Goal: Book appointment/travel/reservation

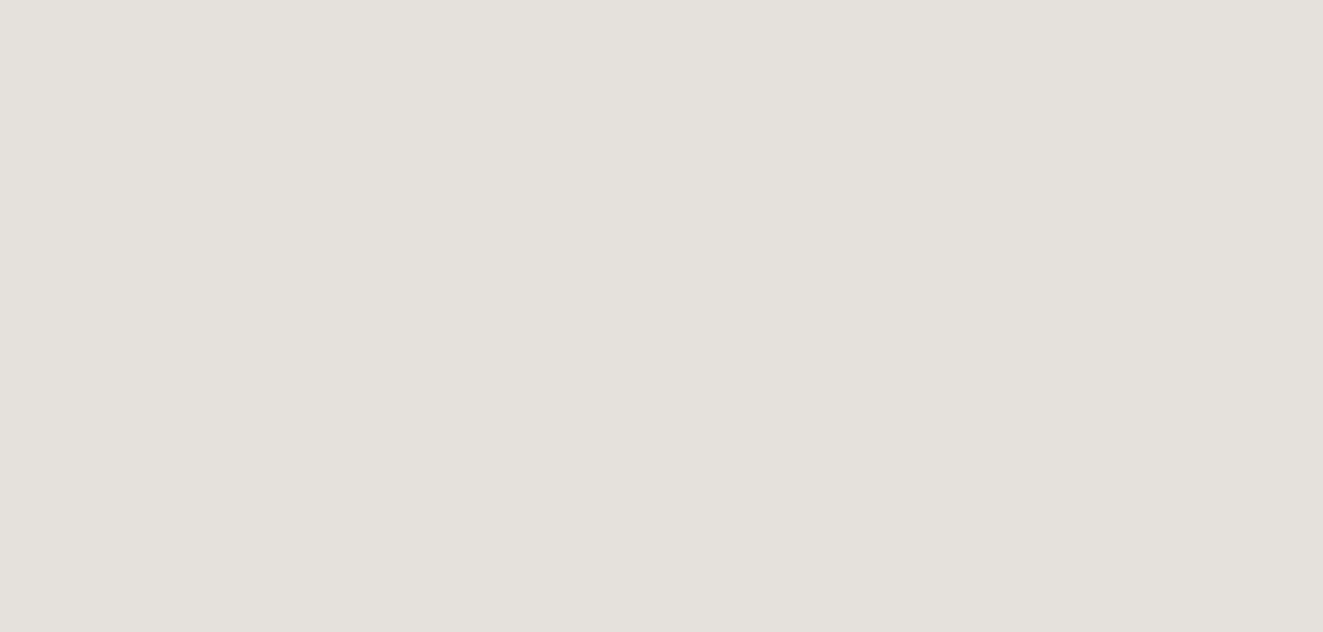
scroll to position [94, 0]
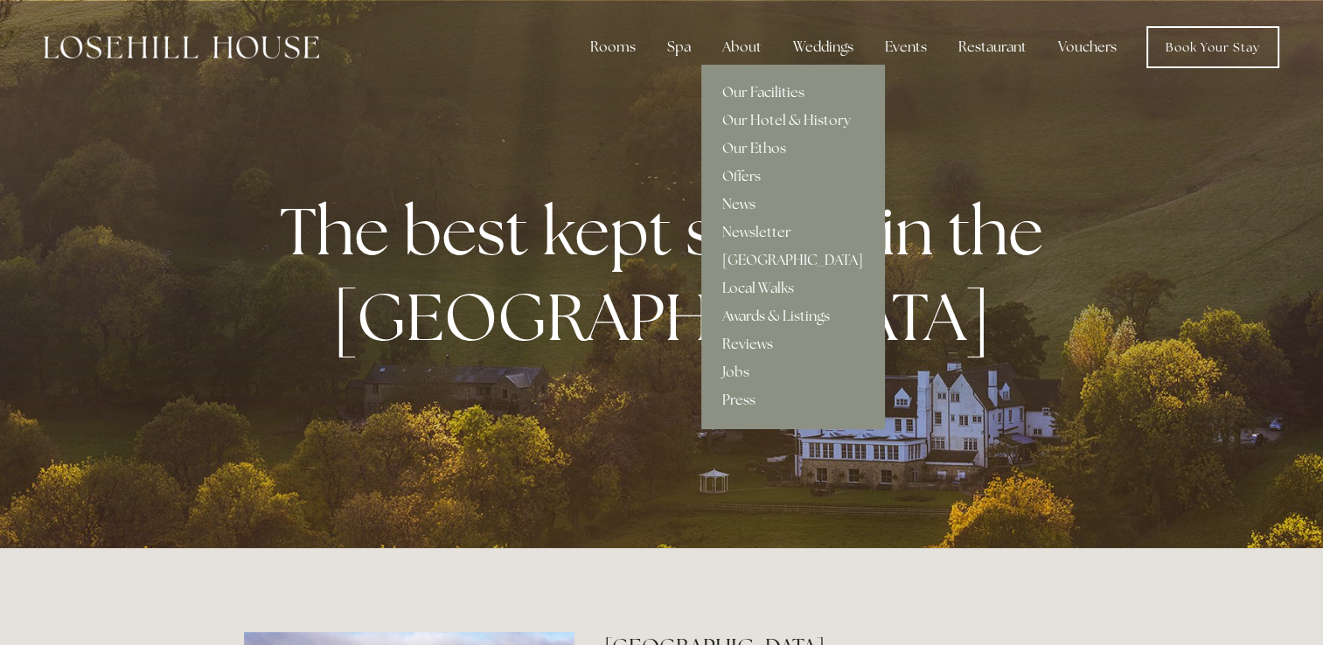
click at [729, 49] on div "About" at bounding box center [741, 47] width 67 height 35
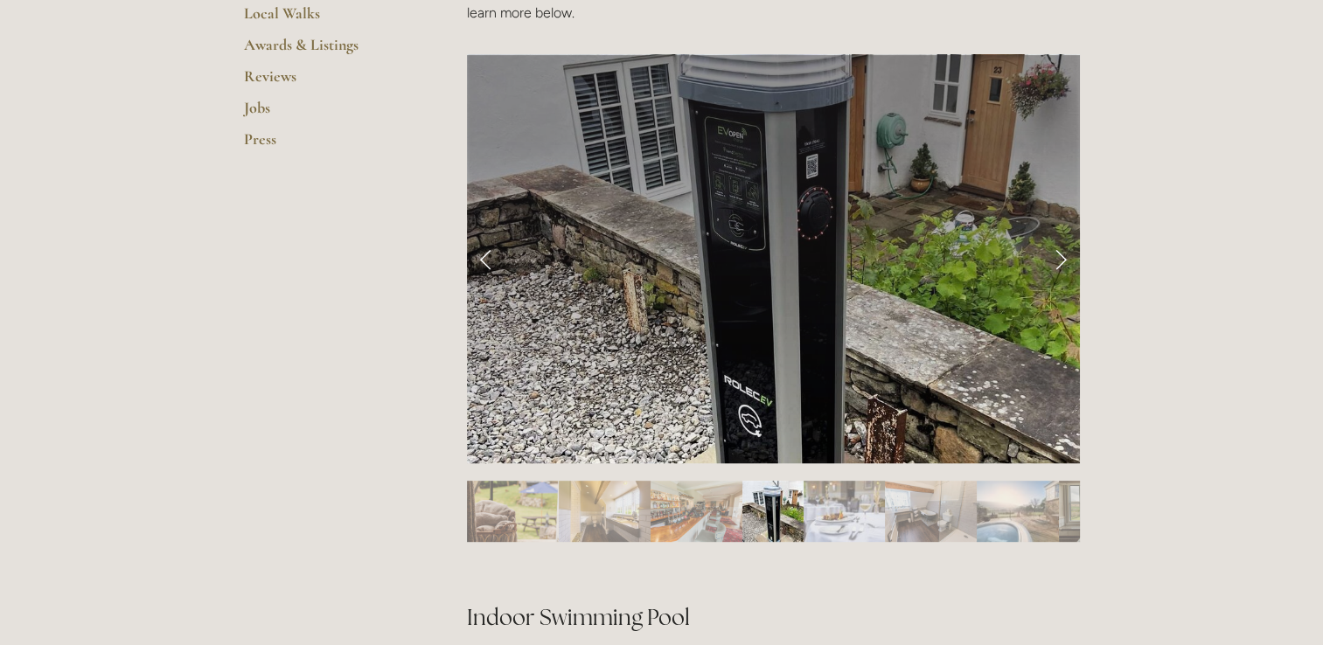
scroll to position [700, 0]
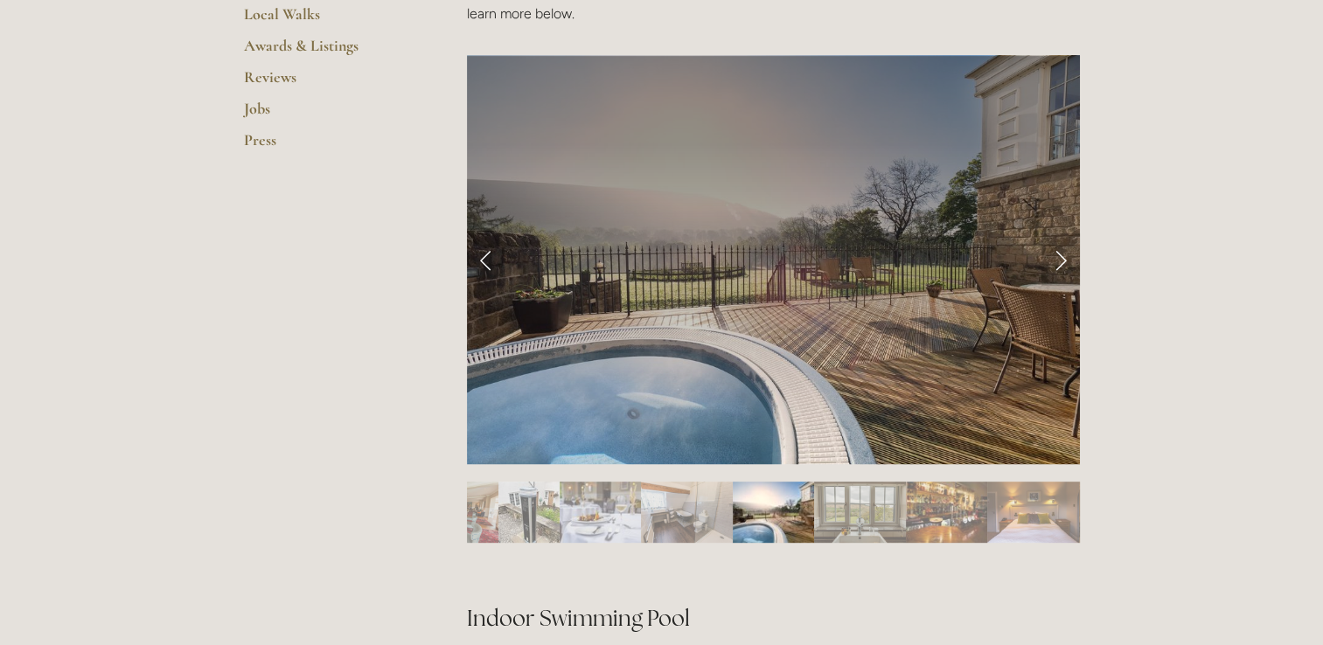
click at [1060, 259] on link "Next Slide" at bounding box center [1060, 259] width 38 height 52
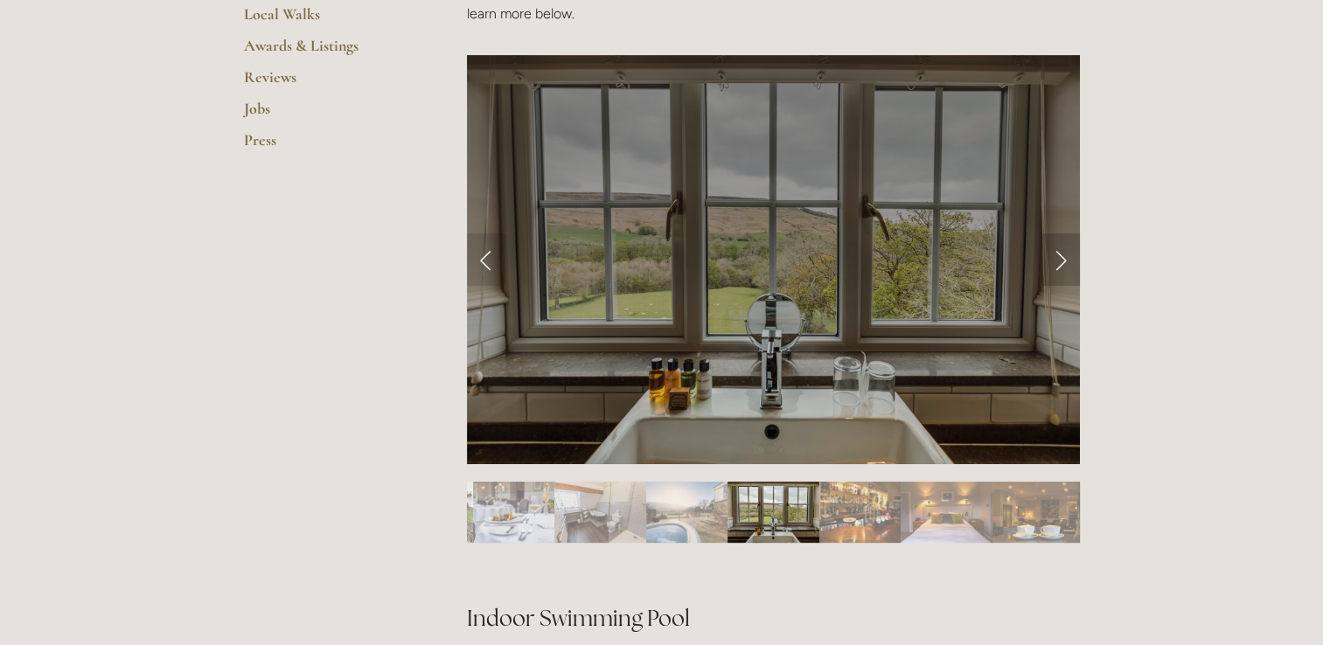
click at [1060, 259] on link "Next Slide" at bounding box center [1060, 259] width 38 height 52
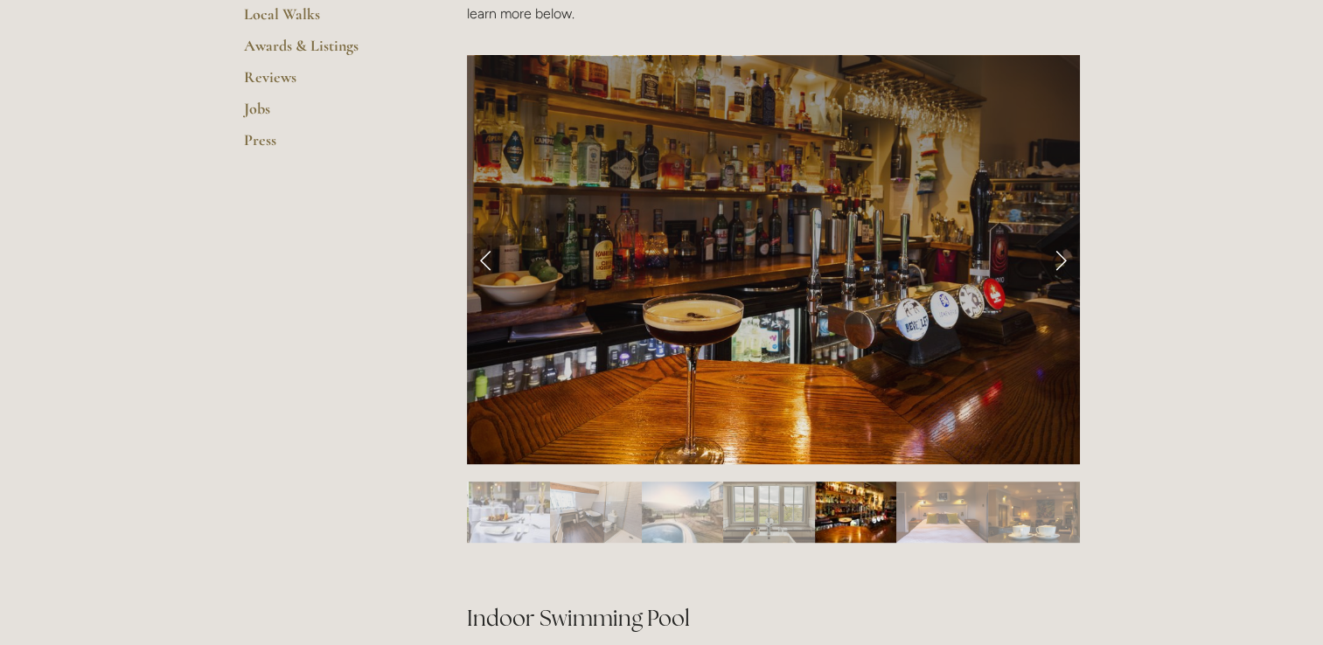
click at [1060, 259] on link "Next Slide" at bounding box center [1060, 259] width 38 height 52
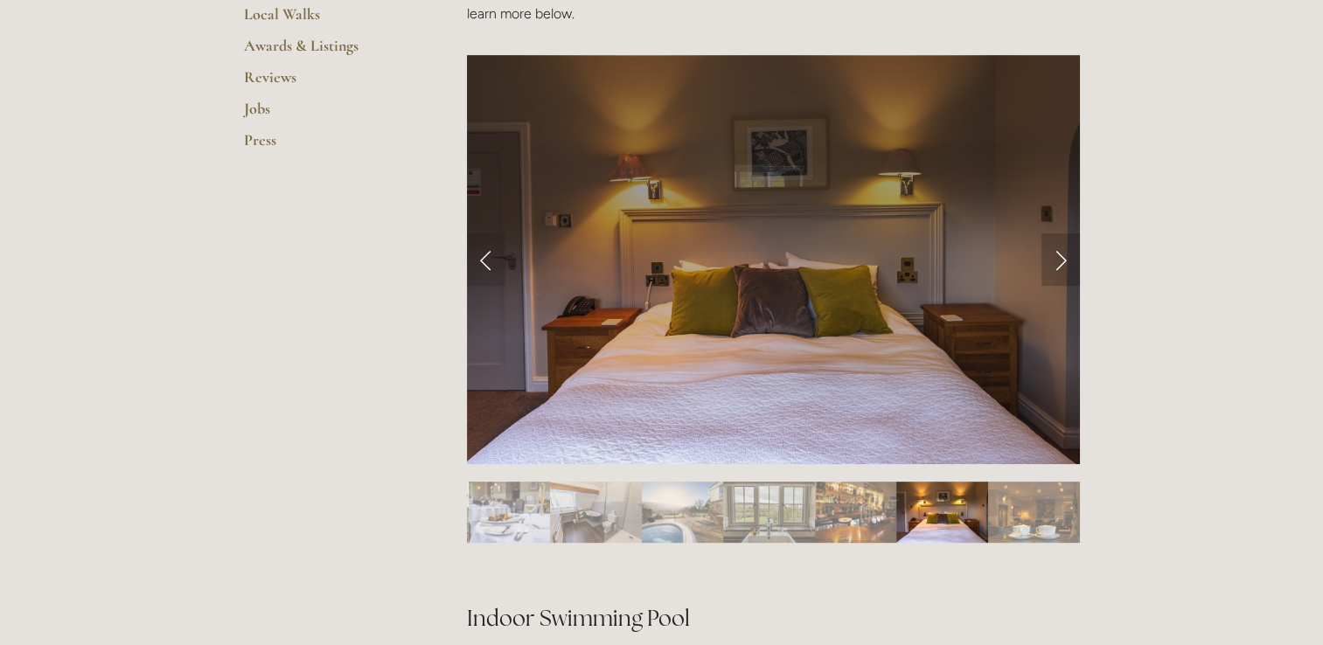
click at [1060, 259] on link "Next Slide" at bounding box center [1060, 259] width 38 height 52
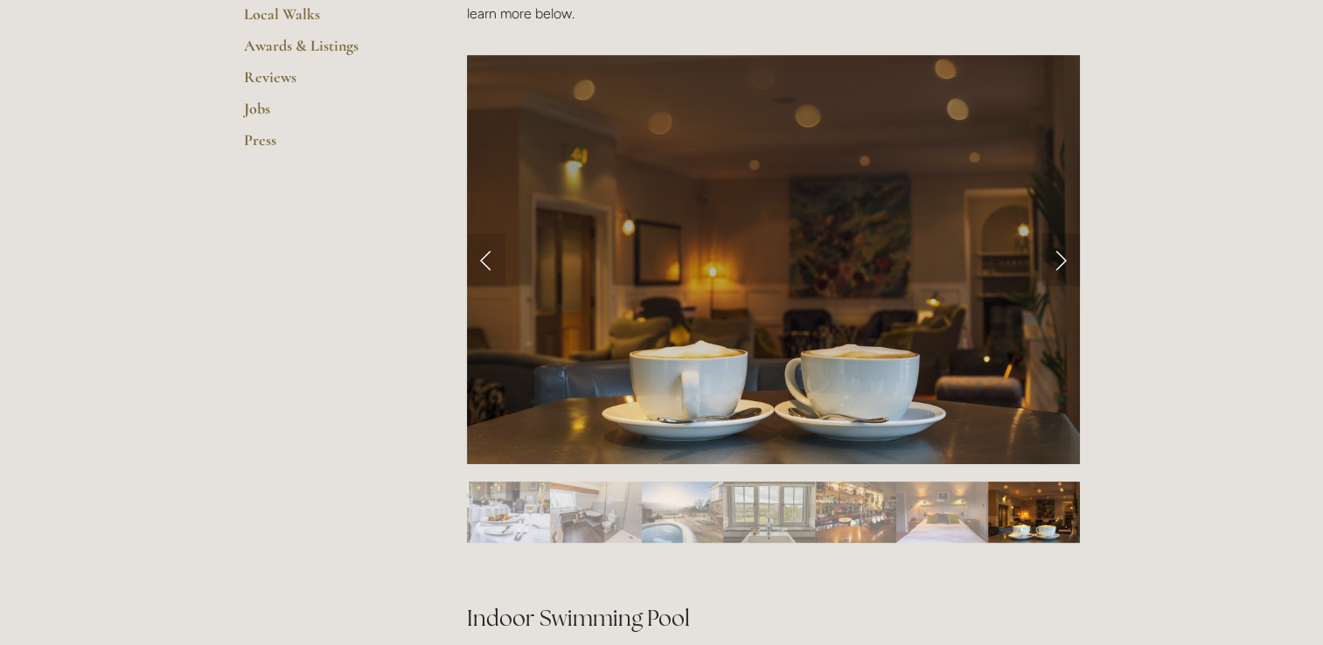
click at [1060, 259] on link "Next Slide" at bounding box center [1060, 259] width 38 height 52
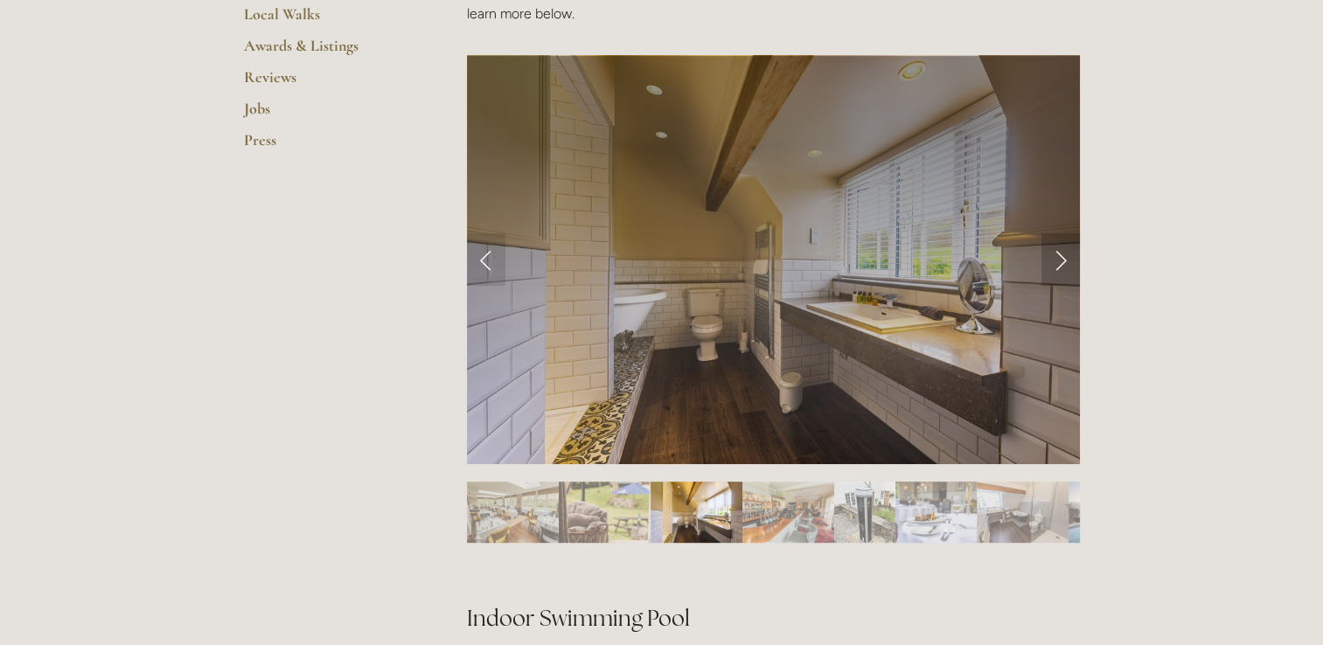
click at [1060, 259] on link "Next Slide" at bounding box center [1060, 259] width 38 height 52
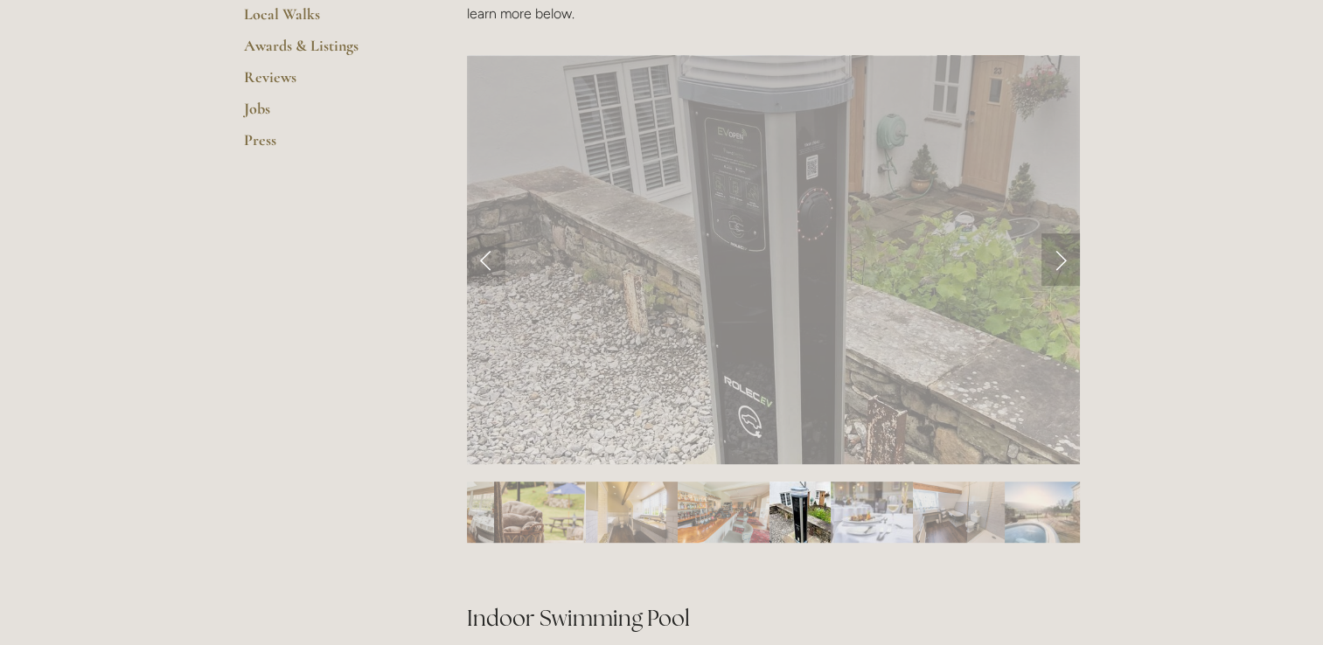
click at [1060, 259] on link "Next Slide" at bounding box center [1060, 259] width 38 height 52
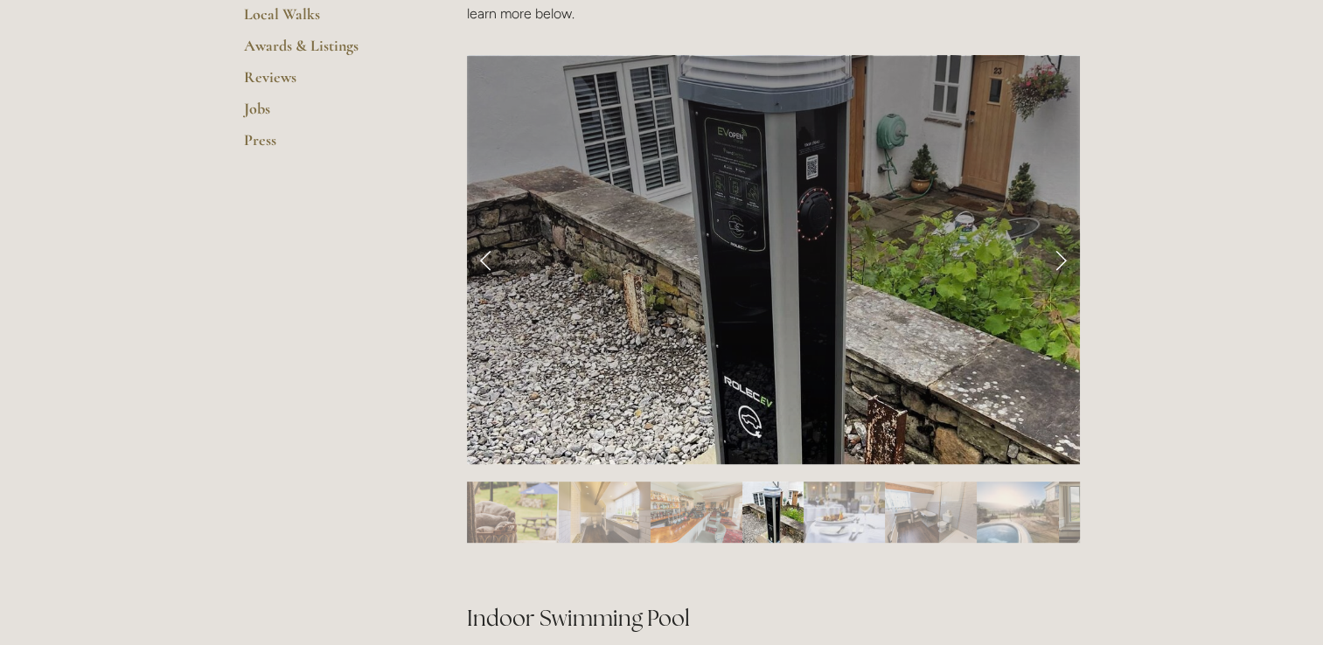
click at [1060, 259] on link "Next Slide" at bounding box center [1060, 259] width 38 height 52
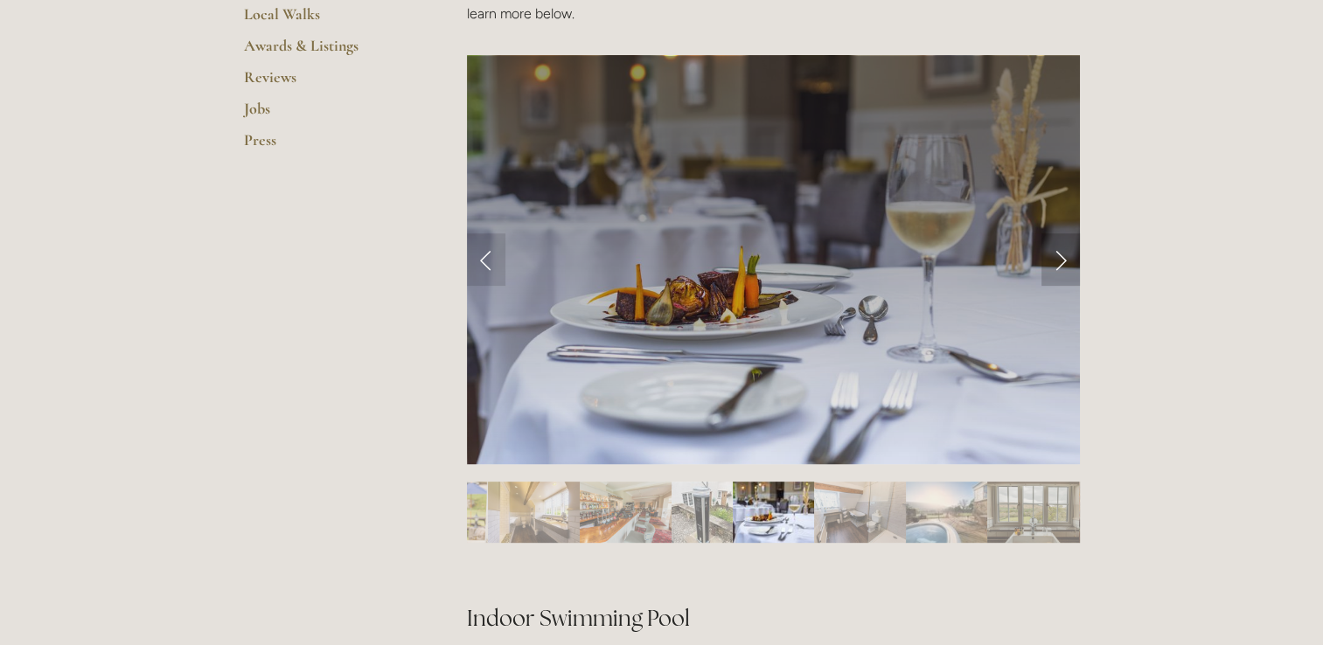
click at [1060, 259] on link "Next Slide" at bounding box center [1060, 259] width 38 height 52
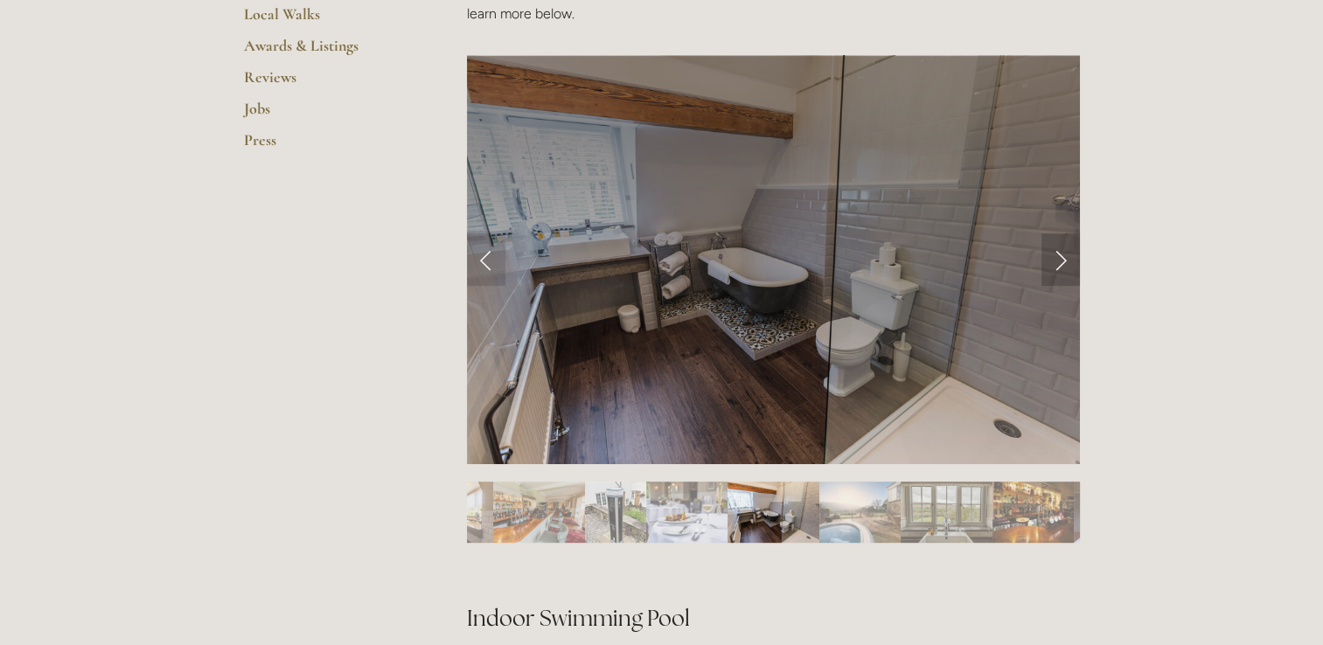
click at [1060, 259] on link "Next Slide" at bounding box center [1060, 259] width 38 height 52
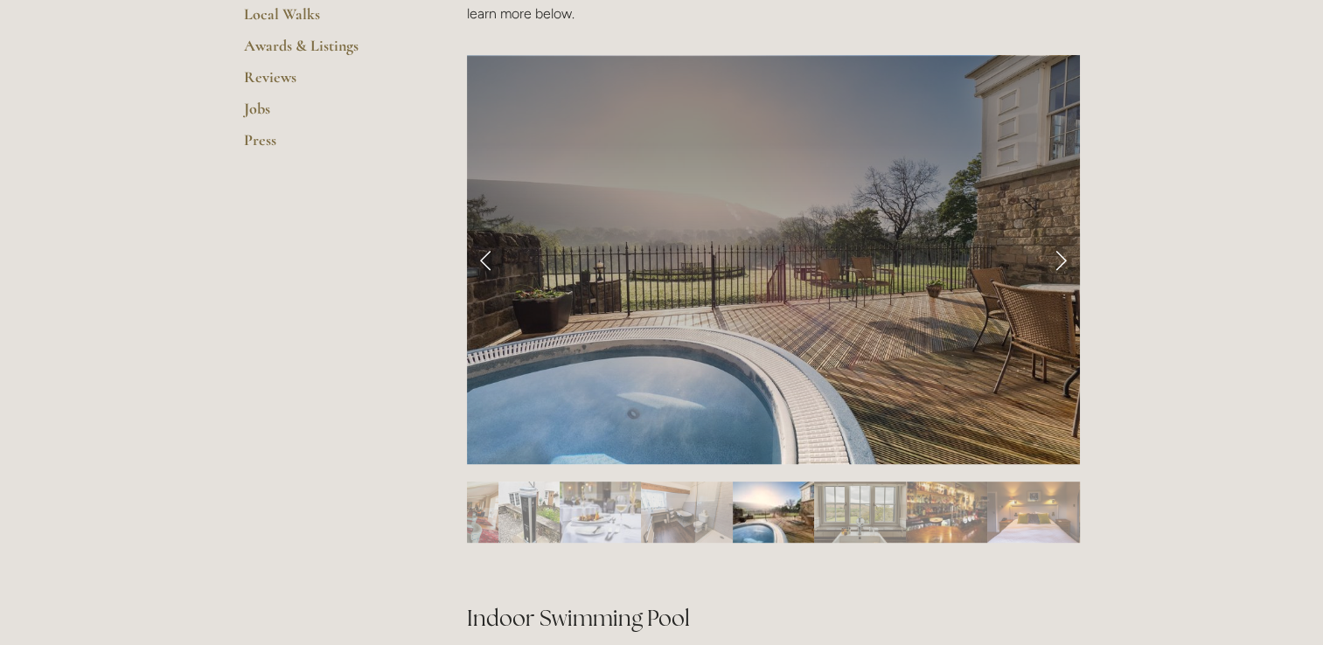
click at [1060, 259] on link "Next Slide" at bounding box center [1060, 259] width 38 height 52
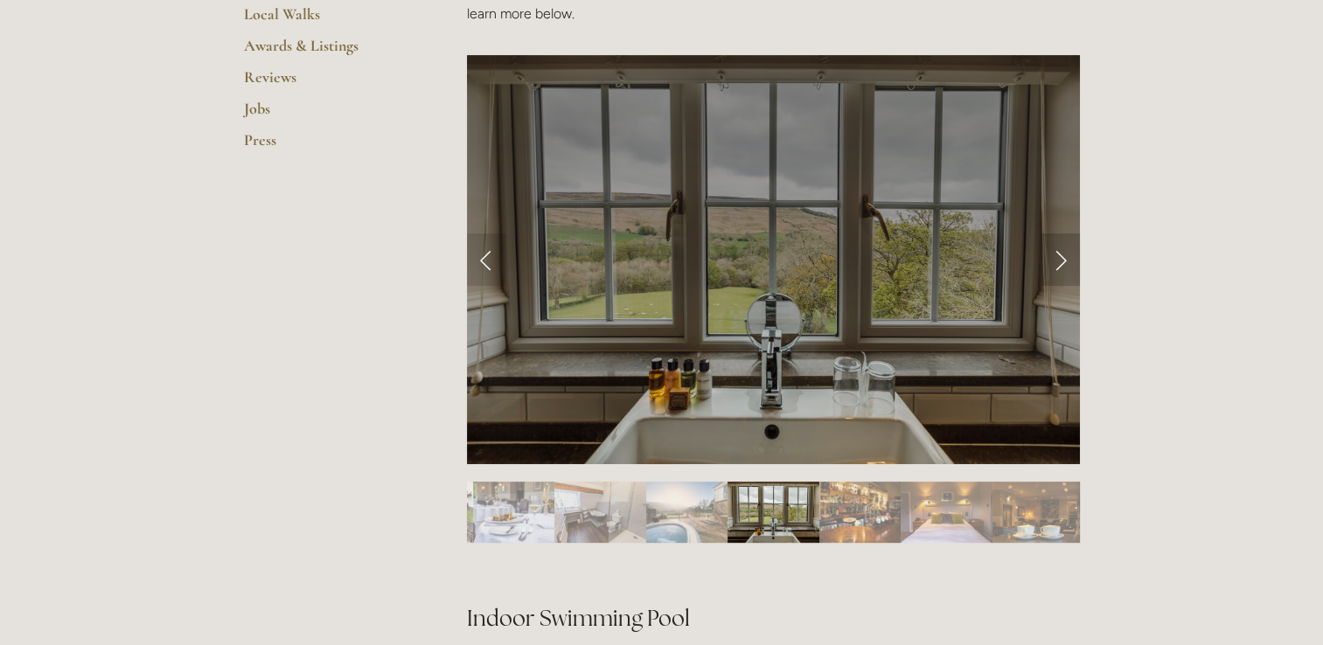
click at [1060, 259] on link "Next Slide" at bounding box center [1060, 259] width 38 height 52
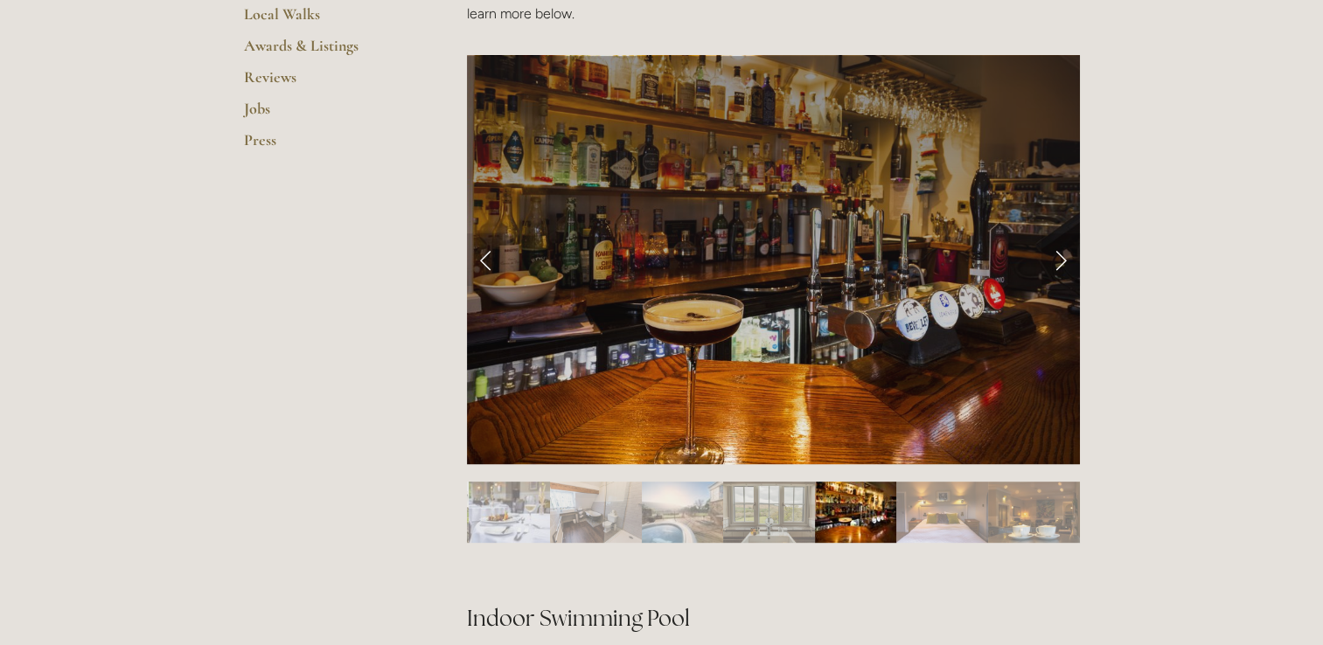
click at [1060, 259] on link "Next Slide" at bounding box center [1060, 259] width 38 height 52
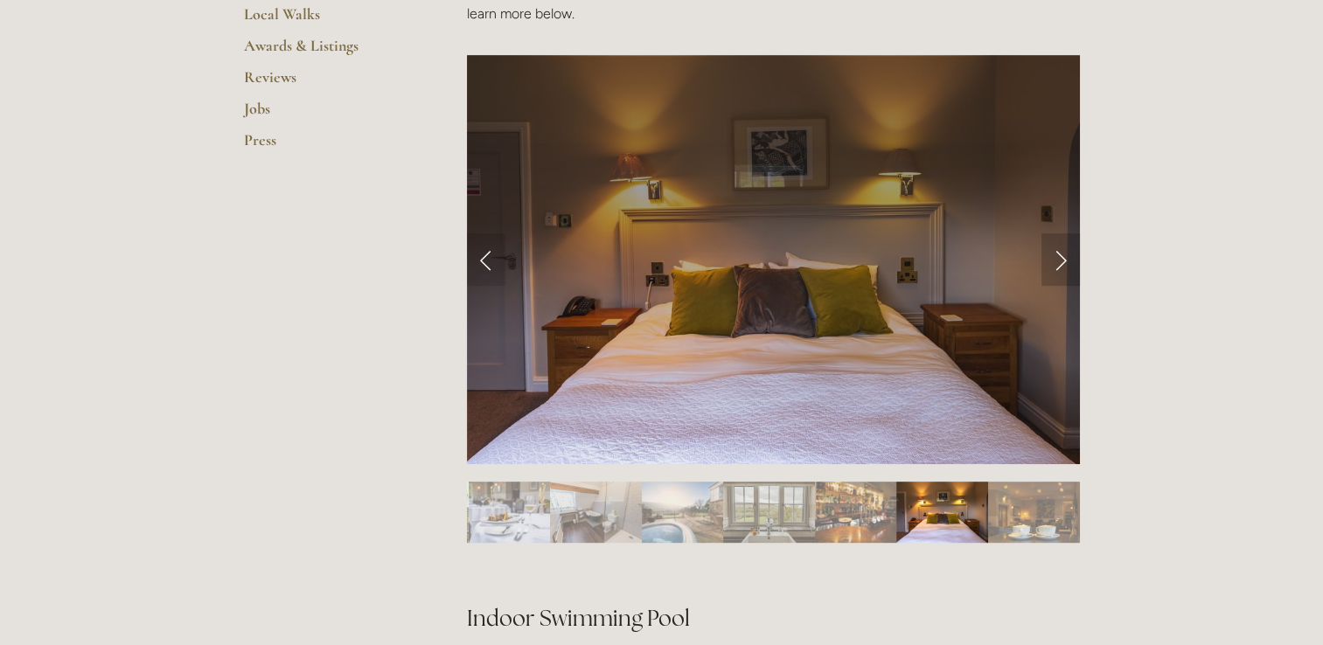
click at [1060, 259] on link "Next Slide" at bounding box center [1060, 259] width 38 height 52
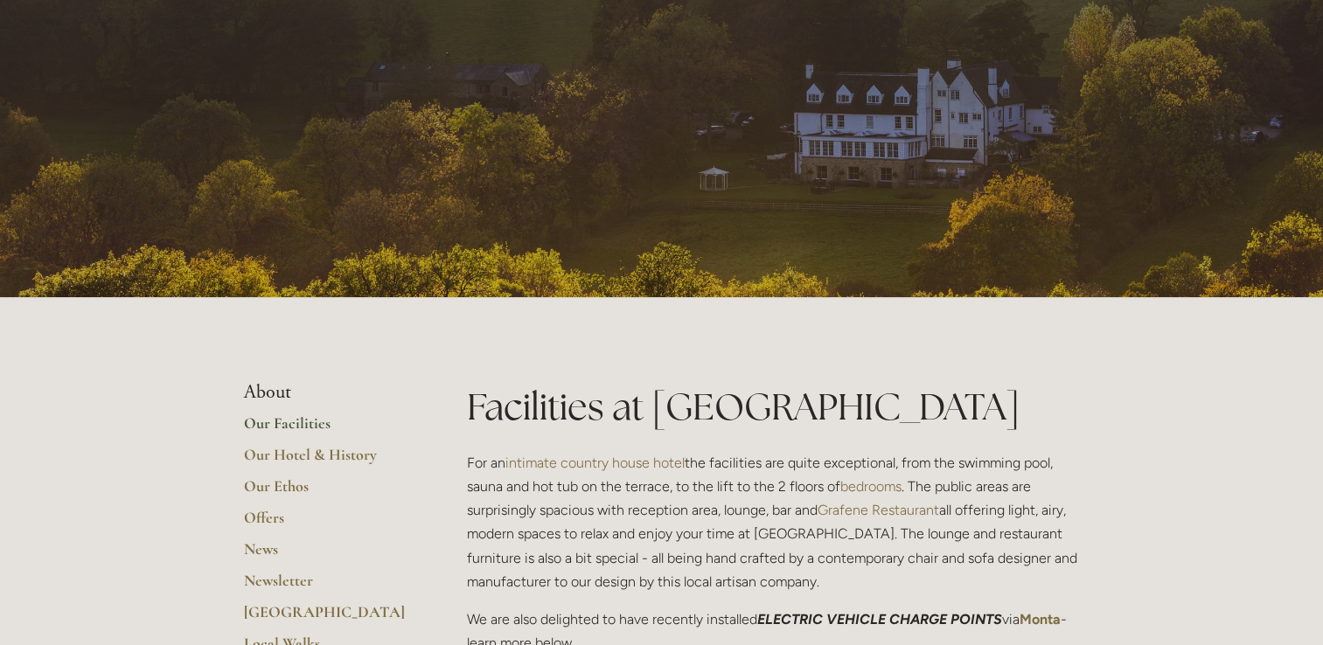
scroll to position [0, 0]
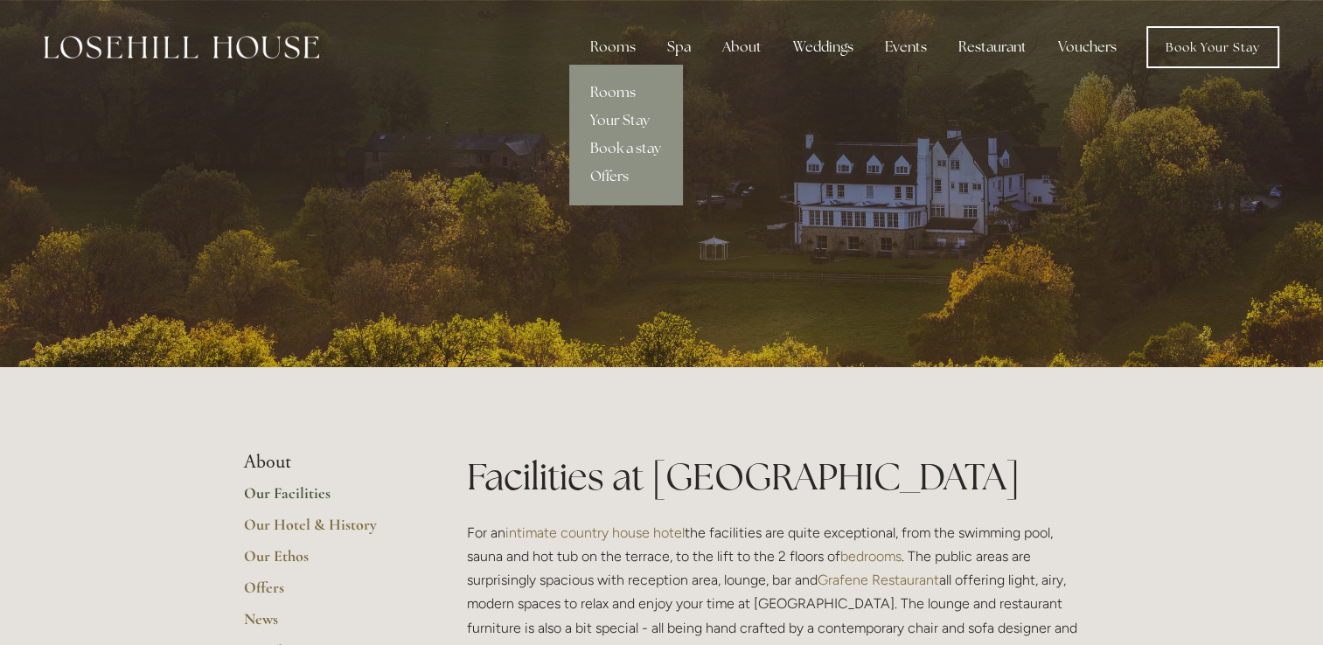
click at [622, 94] on link "Rooms" at bounding box center [625, 93] width 113 height 28
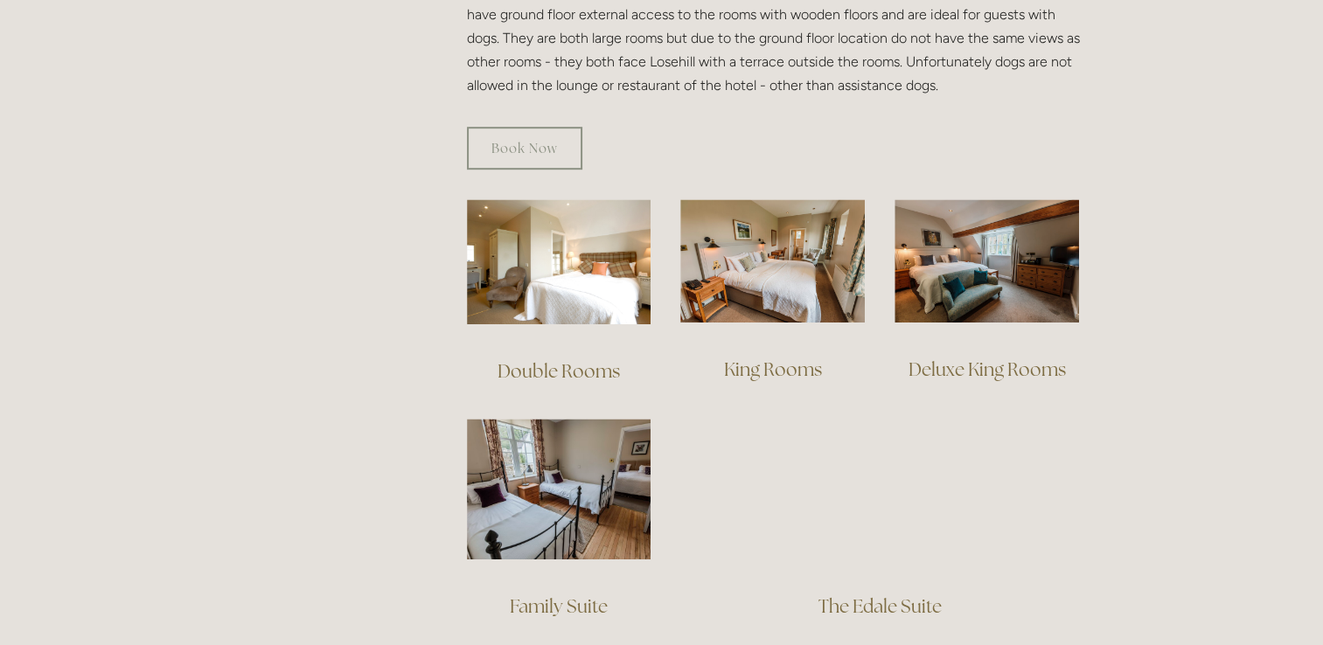
scroll to position [1084, 0]
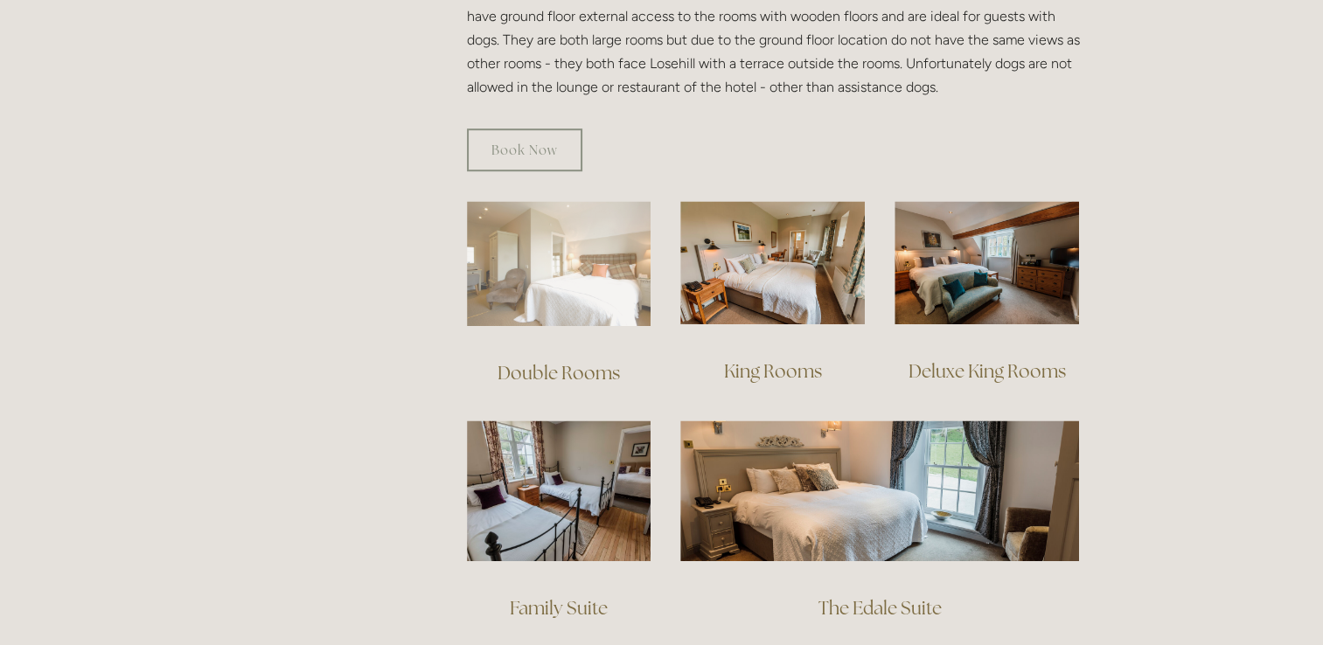
click at [546, 268] on img at bounding box center [559, 263] width 184 height 125
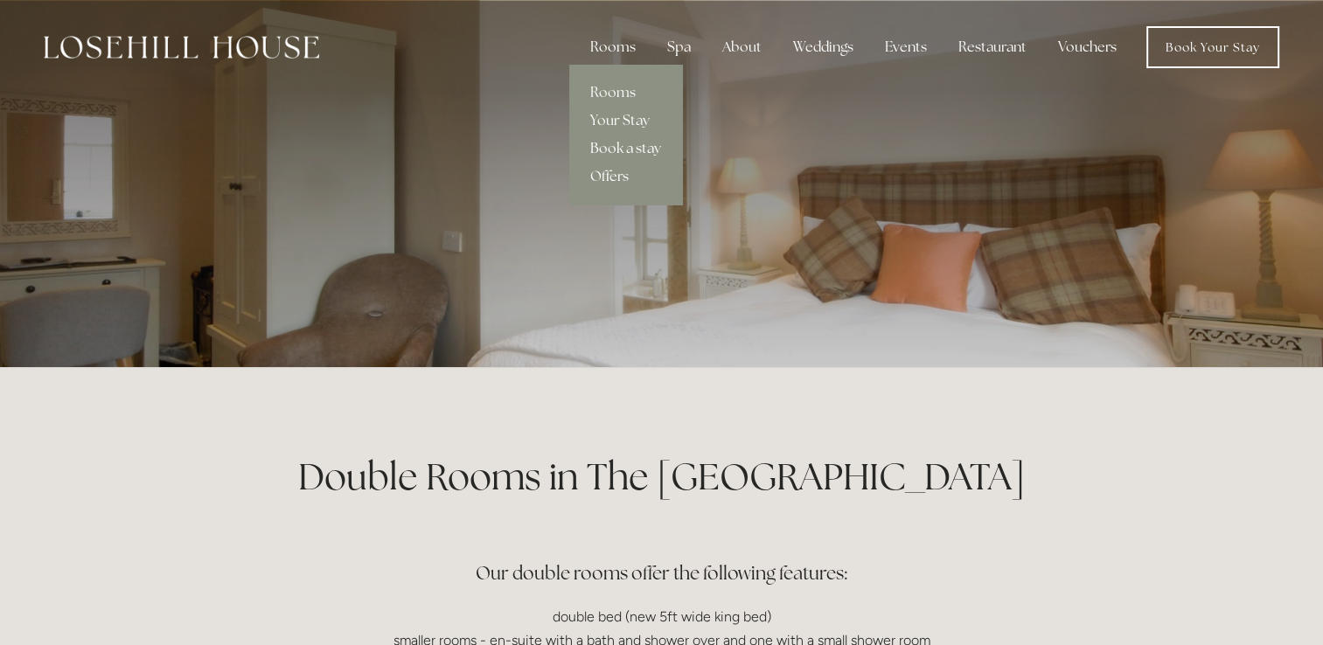
click at [616, 149] on link "Book a stay" at bounding box center [625, 149] width 113 height 28
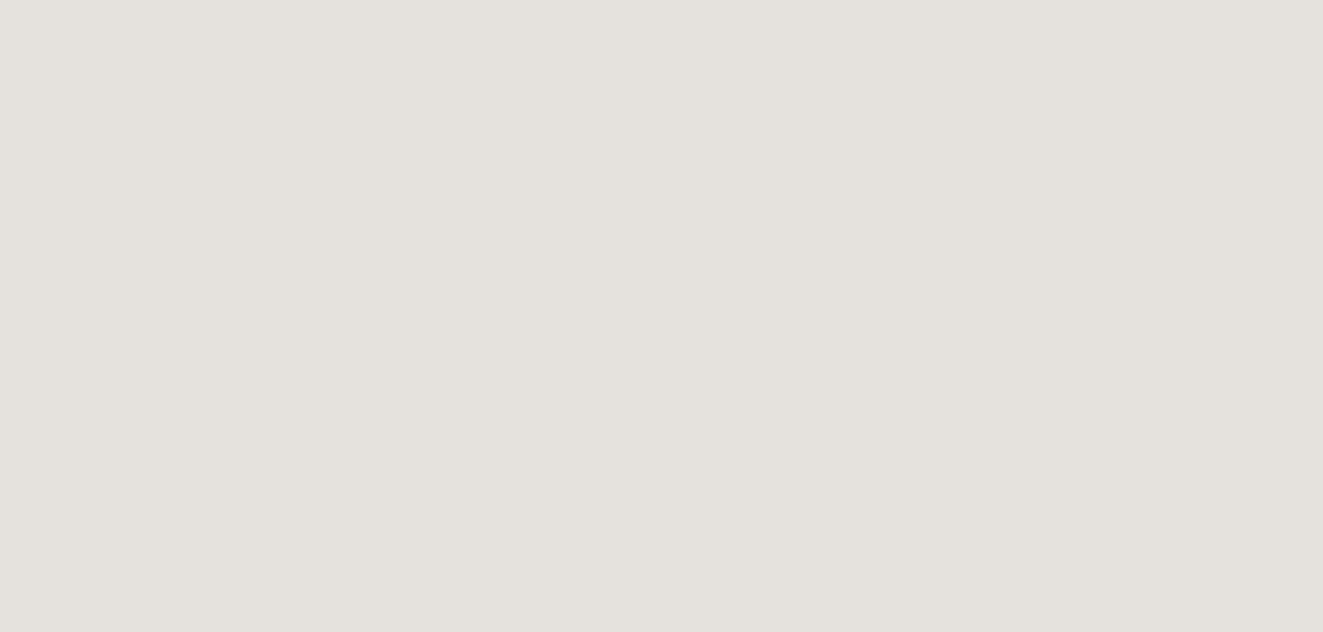
scroll to position [1284, 0]
